Goal: Navigation & Orientation: Find specific page/section

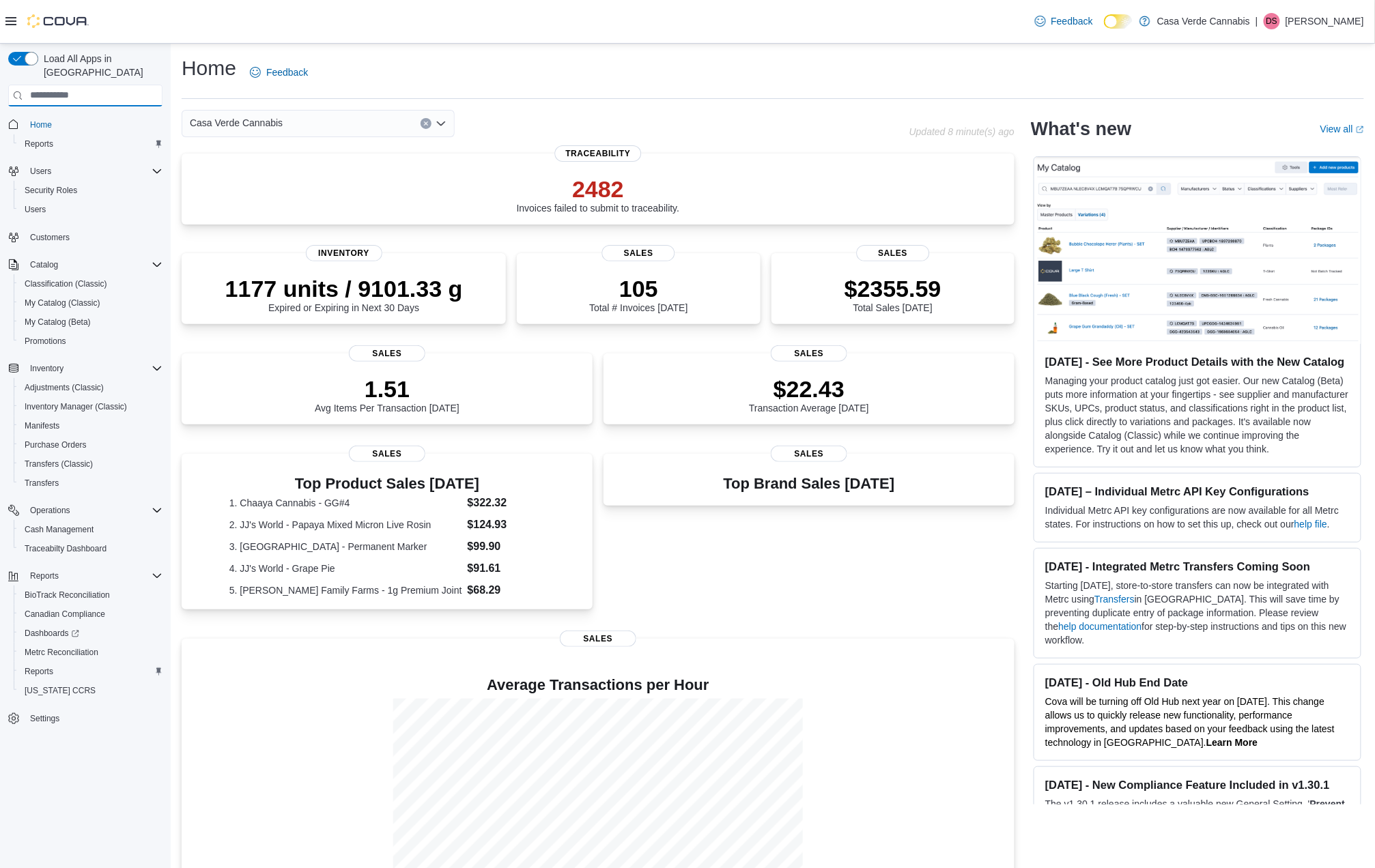
drag, startPoint x: 71, startPoint y: 96, endPoint x: 248, endPoint y: 108, distance: 177.4
click at [70, 108] on div "Load All Apps in New Hub Home Reports Users Security Roles Users Customers Cata…" at bounding box center [85, 408] width 165 height 724
